Goal: Task Accomplishment & Management: Manage account settings

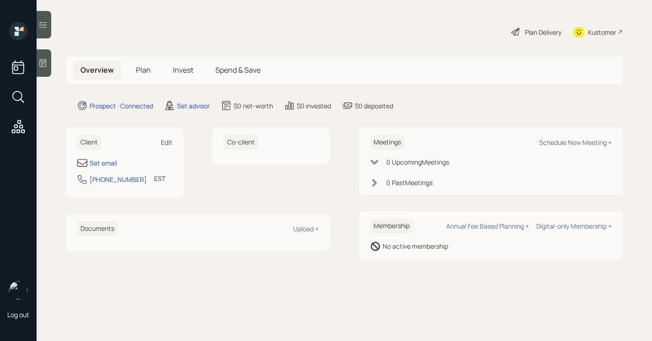
click at [166, 140] on div "Edit" at bounding box center [166, 142] width 11 height 9
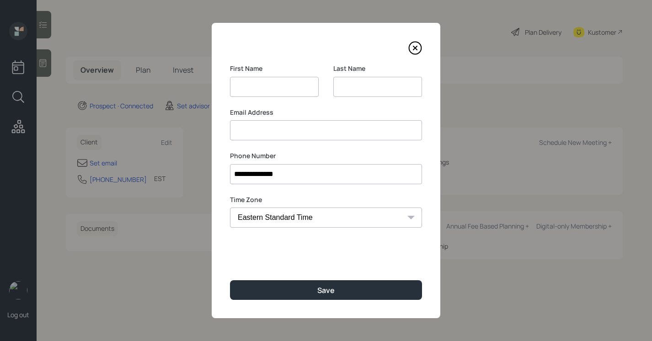
click at [230, 280] on button "Save" at bounding box center [326, 290] width 192 height 20
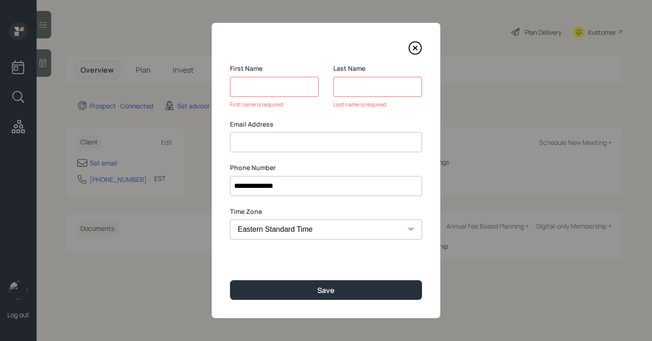
type input "K"
type input "[PERSON_NAME]"
click at [348, 91] on input at bounding box center [377, 87] width 89 height 20
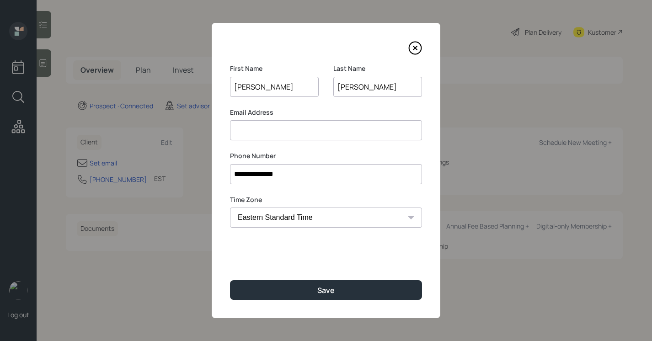
type input "[PERSON_NAME]"
click at [267, 128] on input at bounding box center [326, 130] width 192 height 20
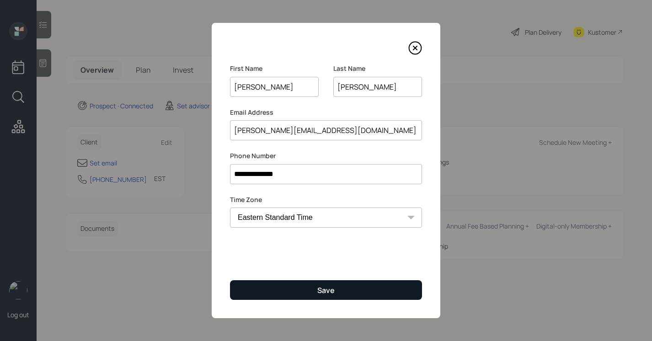
type input "[PERSON_NAME][EMAIL_ADDRESS][DOMAIN_NAME]"
click at [396, 296] on button "Save" at bounding box center [326, 290] width 192 height 20
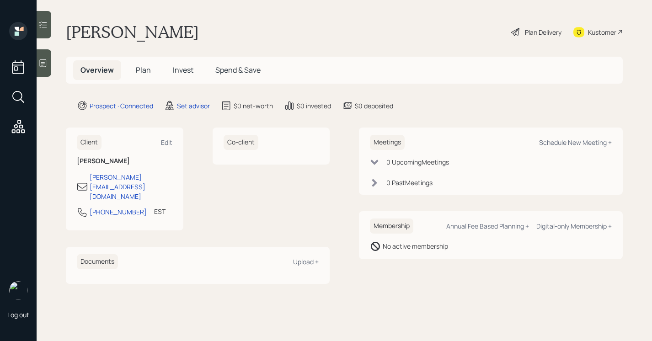
click at [51, 65] on div at bounding box center [44, 62] width 15 height 27
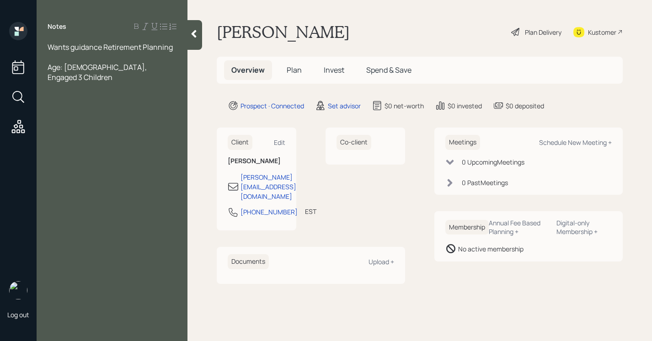
click at [107, 70] on span "Age: [DEMOGRAPHIC_DATA], Engaged 3 Children" at bounding box center [98, 72] width 101 height 20
click at [157, 68] on div "Age: [DEMOGRAPHIC_DATA], Engaged, 3 Children" at bounding box center [112, 72] width 129 height 20
click at [101, 77] on div "Age: [DEMOGRAPHIC_DATA], Engaged, 3 Children, Still working" at bounding box center [112, 72] width 129 height 20
click at [91, 139] on div "Notes Wants guidance Retirement Planning Age: [DEMOGRAPHIC_DATA], Engaged, 3 Ch…" at bounding box center [112, 176] width 151 height 308
click at [91, 128] on div "Work -" at bounding box center [112, 128] width 129 height 10
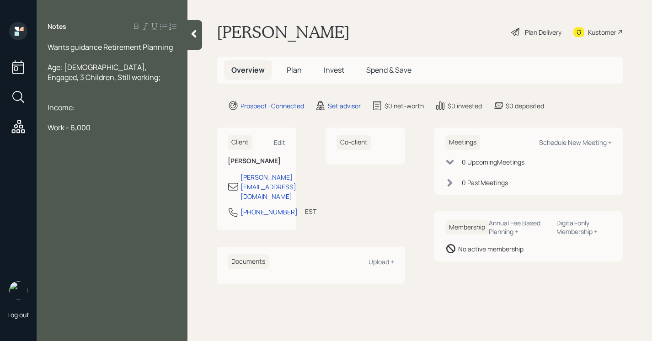
click at [89, 78] on div "Age: [DEMOGRAPHIC_DATA], Engaged, 3 Children, Still working;" at bounding box center [112, 72] width 129 height 20
click at [104, 126] on div "Work - 6,000" at bounding box center [112, 128] width 129 height 10
click at [103, 81] on div "Age: [DEMOGRAPHIC_DATA], Engaged, 3 Children, Still working;" at bounding box center [112, 72] width 129 height 20
click at [94, 153] on div "Expenses:" at bounding box center [112, 158] width 129 height 10
click at [92, 80] on span "Age: [DEMOGRAPHIC_DATA], Engaged, 3 Children, Still working; Theapist" at bounding box center [105, 77] width 114 height 30
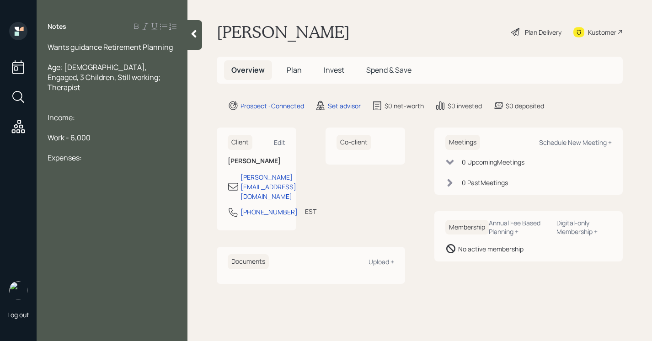
click at [99, 183] on div at bounding box center [112, 188] width 129 height 10
click at [73, 163] on div at bounding box center [112, 168] width 129 height 10
click at [73, 173] on div at bounding box center [112, 178] width 129 height 10
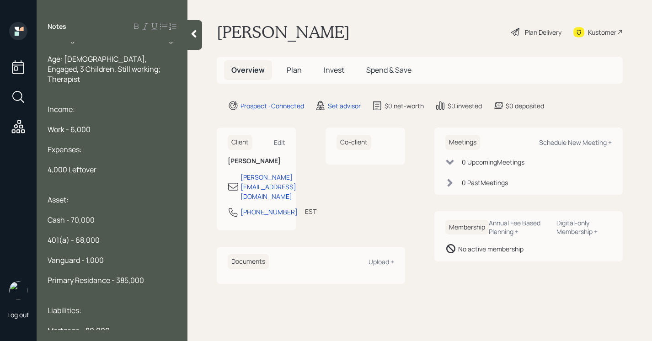
click at [91, 275] on span "Primary Residance - 385,000" at bounding box center [96, 280] width 96 height 10
click at [98, 275] on span "Primary Residance - 385,000" at bounding box center [96, 280] width 96 height 10
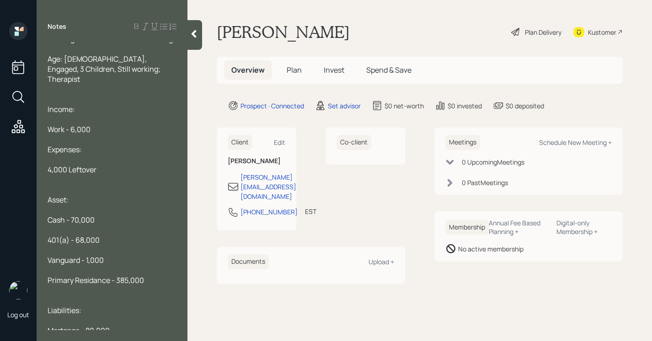
click at [98, 275] on span "Primary Residance - 385,000" at bounding box center [96, 280] width 96 height 10
click at [155, 275] on div "Primary Residence - 385,000" at bounding box center [112, 280] width 129 height 10
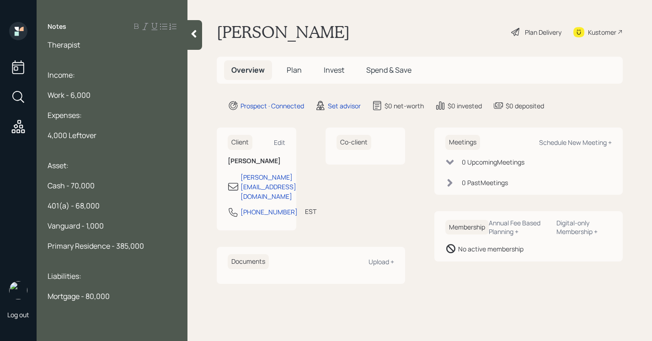
scroll to position [43, 0]
click at [112, 290] on div "Mortgage - 80,000" at bounding box center [112, 295] width 129 height 10
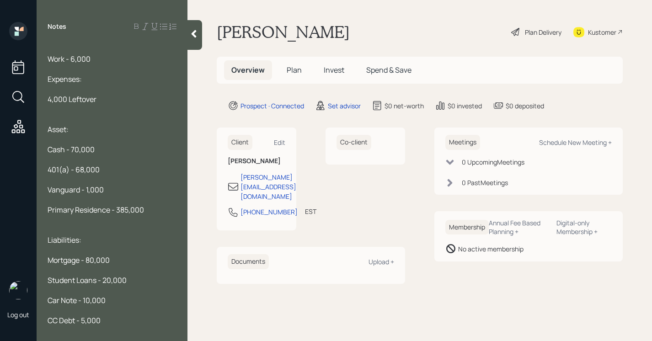
scroll to position [89, 0]
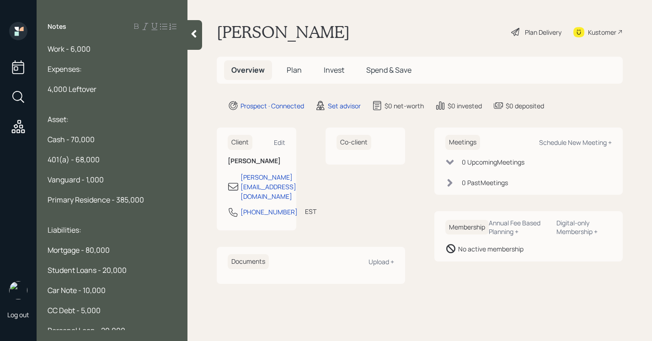
click at [96, 326] on span "Personal Loan - 20,000" at bounding box center [87, 331] width 78 height 10
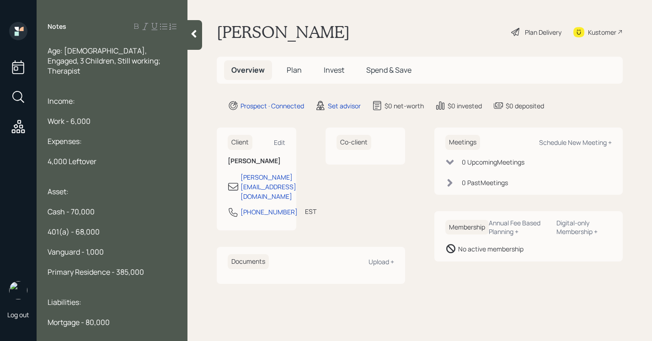
scroll to position [0, 0]
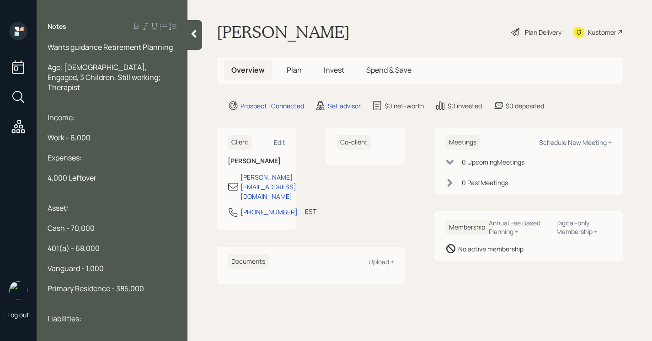
click at [177, 41] on div "Notes Wants guidance Retirement Planning Age: [DEMOGRAPHIC_DATA], Engaged, 3 Ch…" at bounding box center [112, 176] width 151 height 308
click at [176, 46] on div "Wants guidance Retirement Planning" at bounding box center [112, 47] width 129 height 10
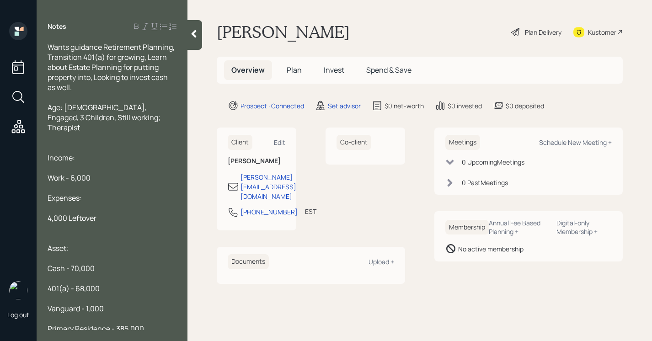
click at [198, 34] on icon at bounding box center [193, 33] width 9 height 9
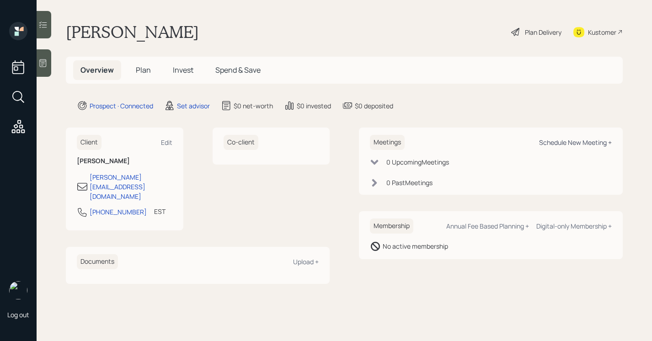
click at [543, 143] on div "Schedule New Meeting +" at bounding box center [575, 142] width 73 height 9
select select "round-[PERSON_NAME]"
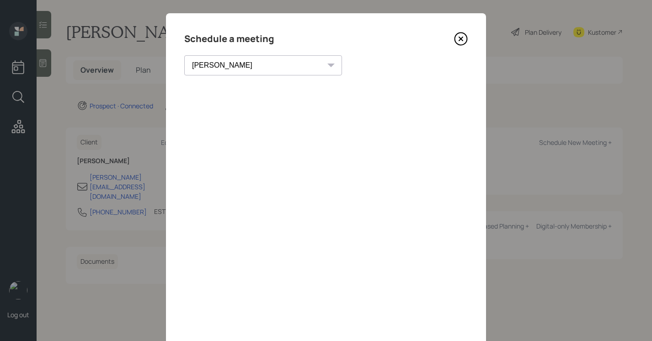
scroll to position [8, 0]
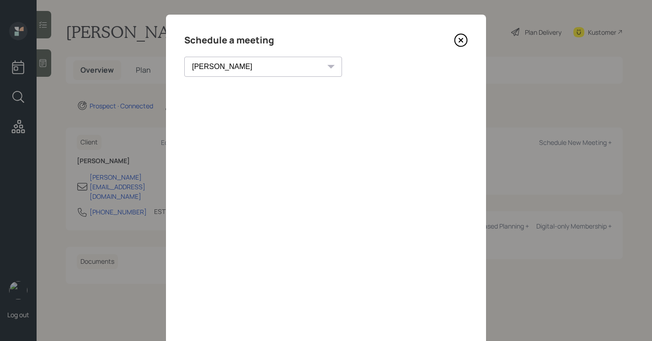
click at [459, 40] on icon at bounding box center [461, 40] width 14 height 14
